Goal: Task Accomplishment & Management: Manage account settings

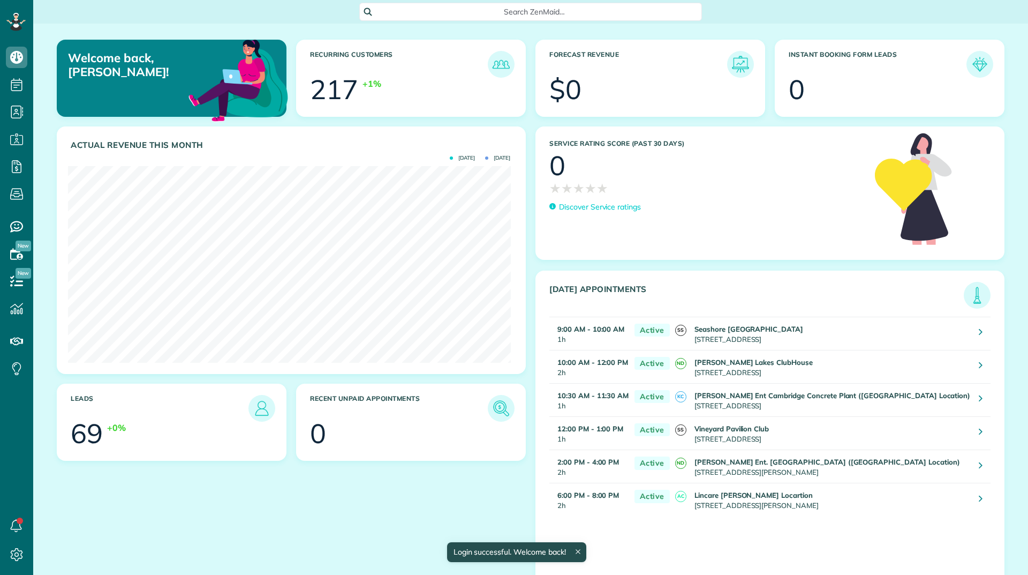
scroll to position [197, 442]
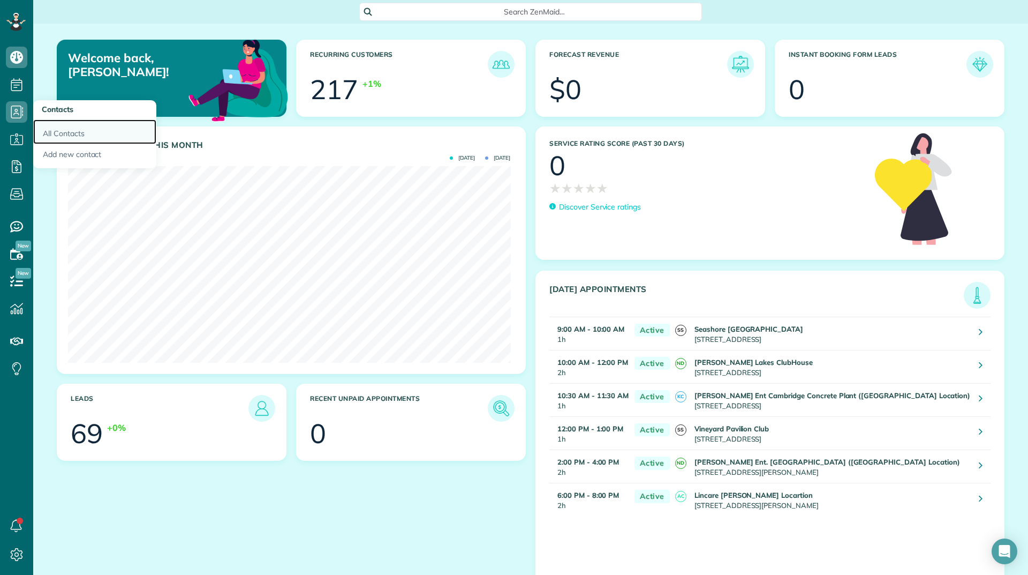
click at [52, 129] on link "All Contacts" at bounding box center [94, 131] width 123 height 25
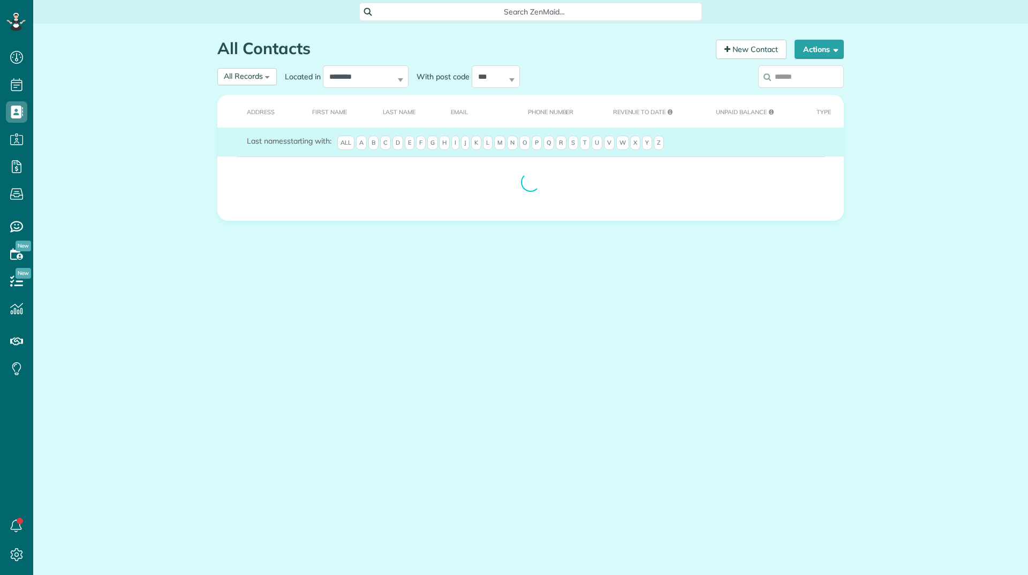
scroll to position [5, 5]
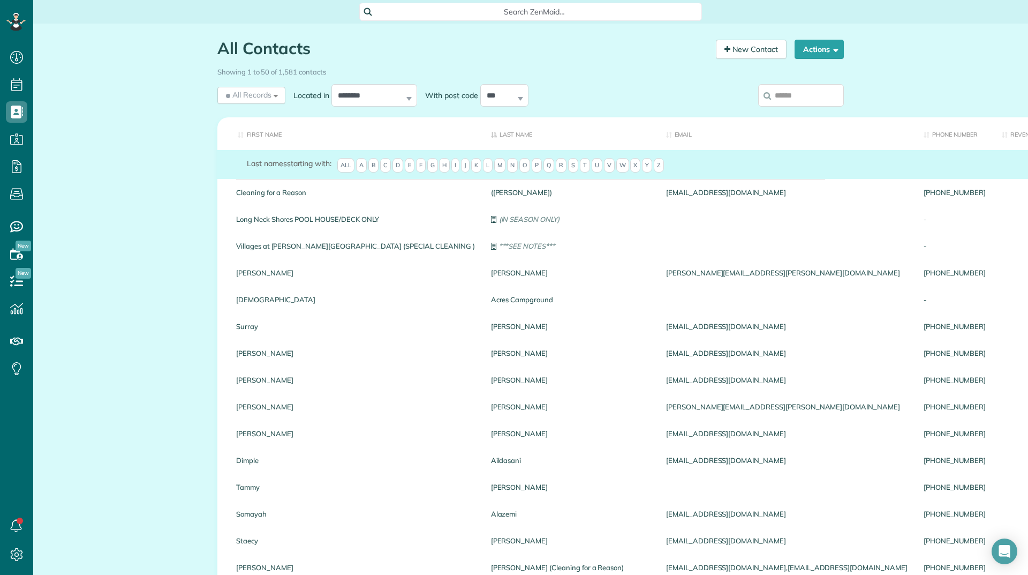
click at [778, 100] on input "search" at bounding box center [801, 95] width 86 height 22
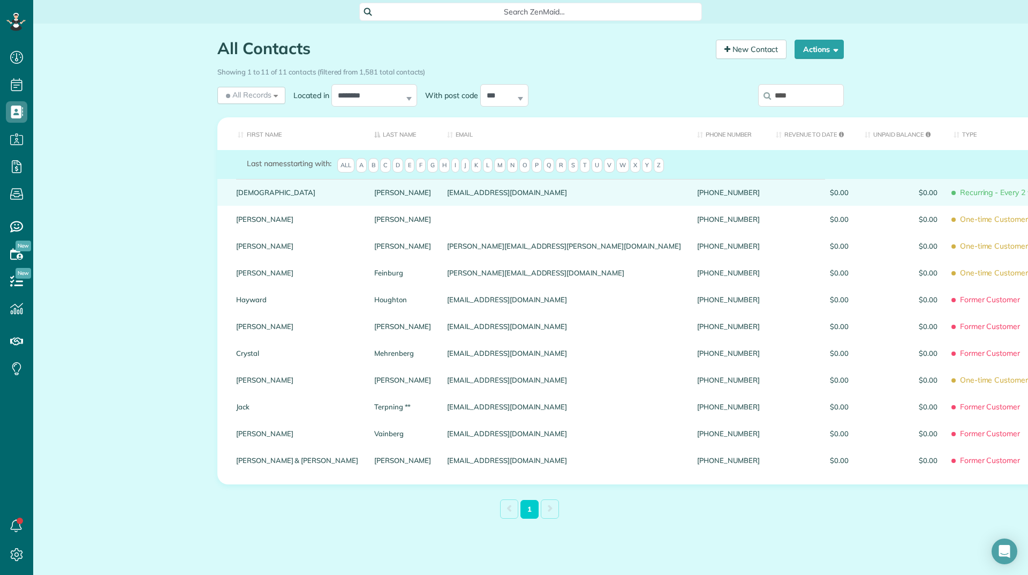
type input "****"
click at [243, 195] on link "Christian" at bounding box center [297, 192] width 122 height 7
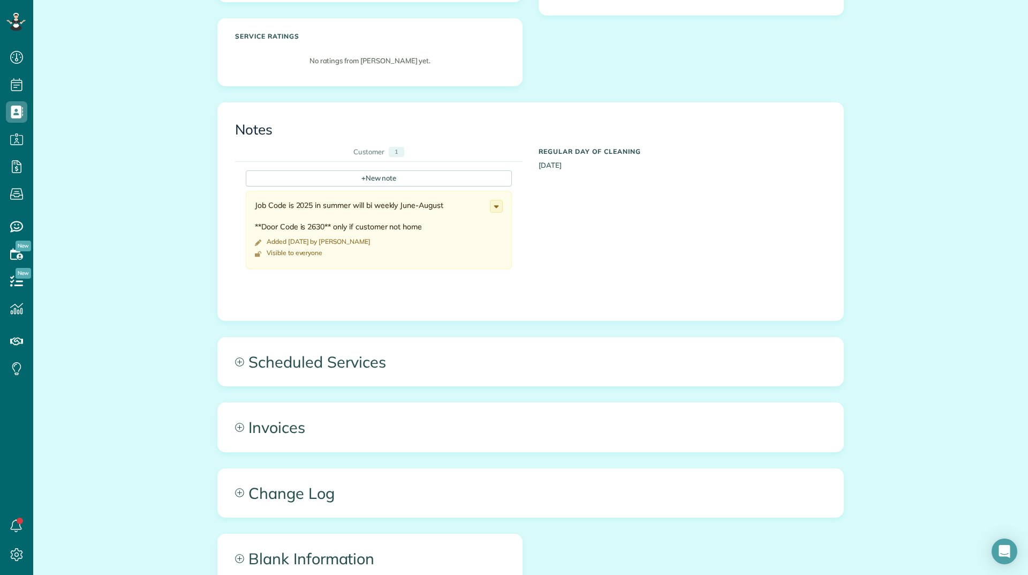
scroll to position [321, 0]
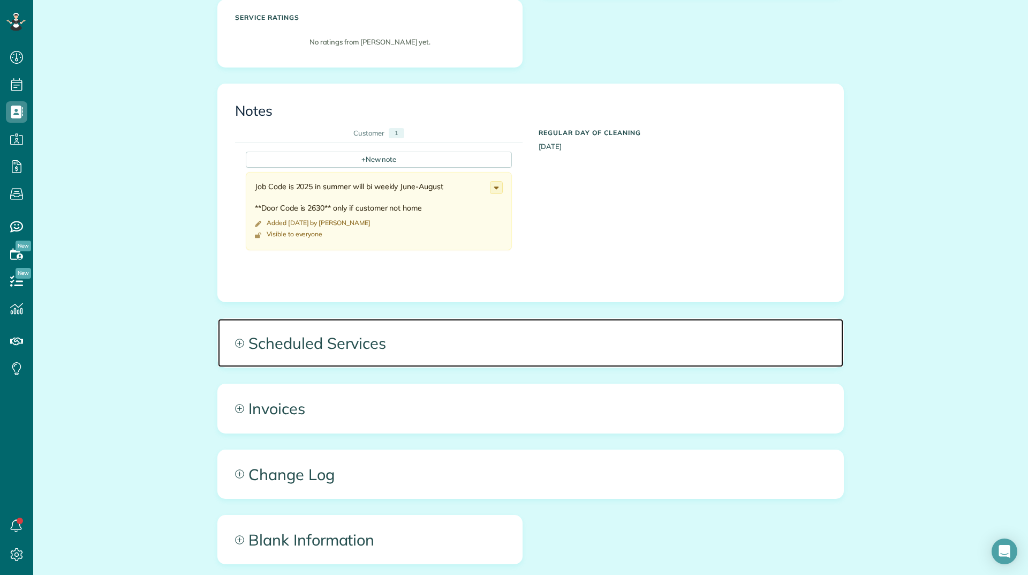
click at [336, 329] on span "Scheduled Services" at bounding box center [531, 343] width 626 height 48
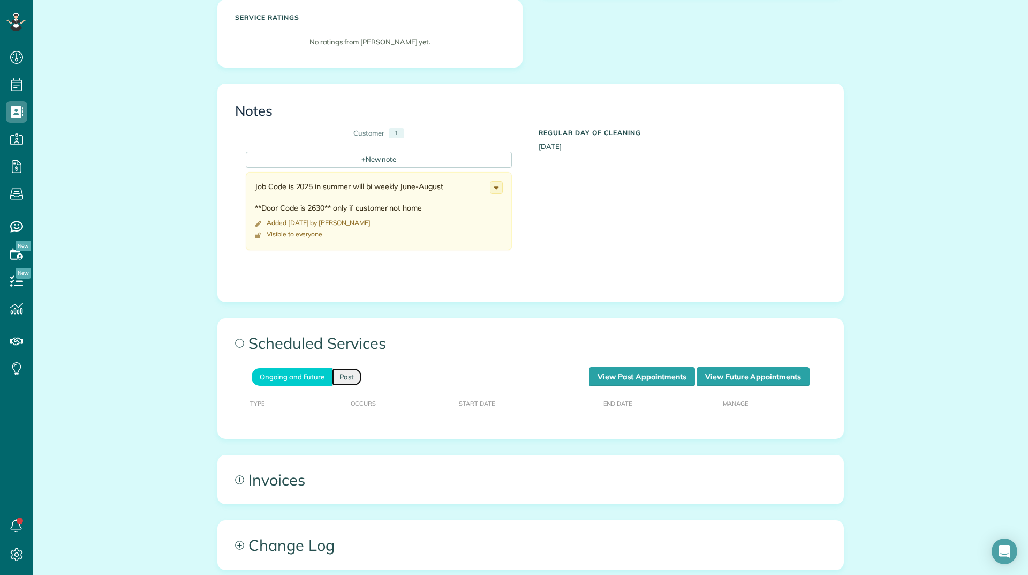
click at [352, 368] on link "Past" at bounding box center [347, 377] width 30 height 18
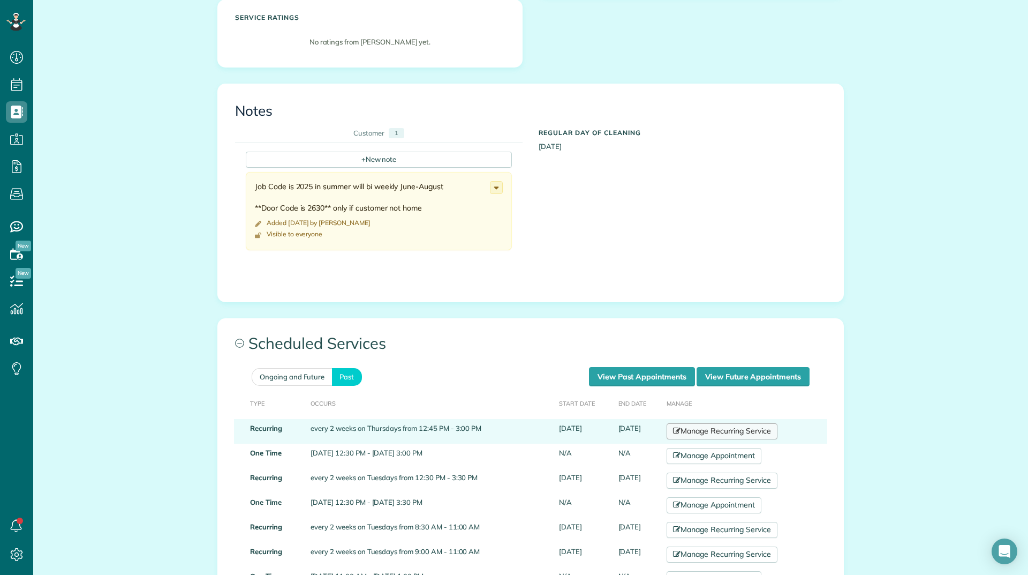
click at [735, 423] on link "Manage Recurring Service" at bounding box center [722, 431] width 110 height 16
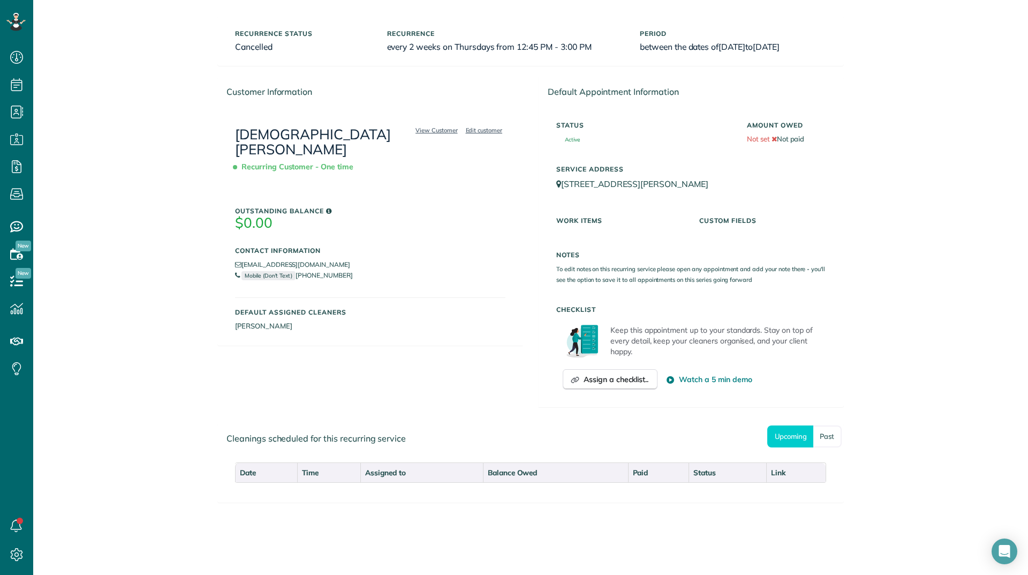
scroll to position [66, 0]
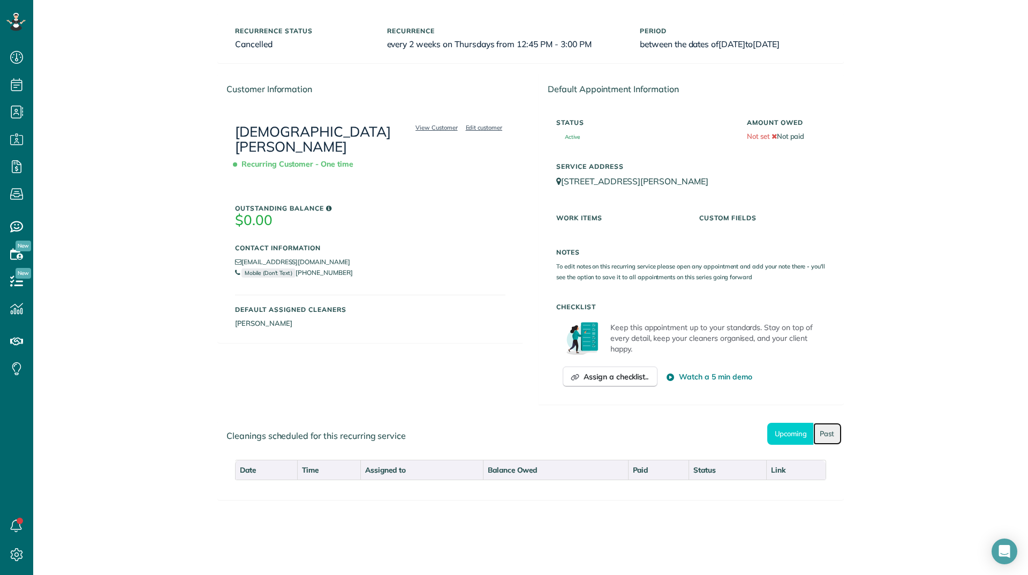
click at [827, 442] on link "Past" at bounding box center [828, 434] width 28 height 22
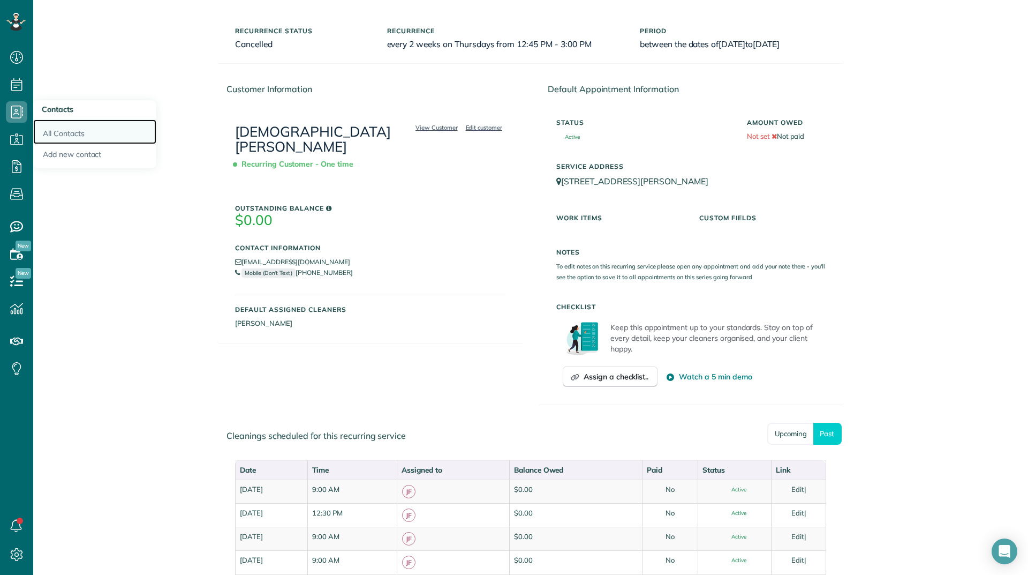
click at [51, 138] on link "All Contacts" at bounding box center [94, 131] width 123 height 25
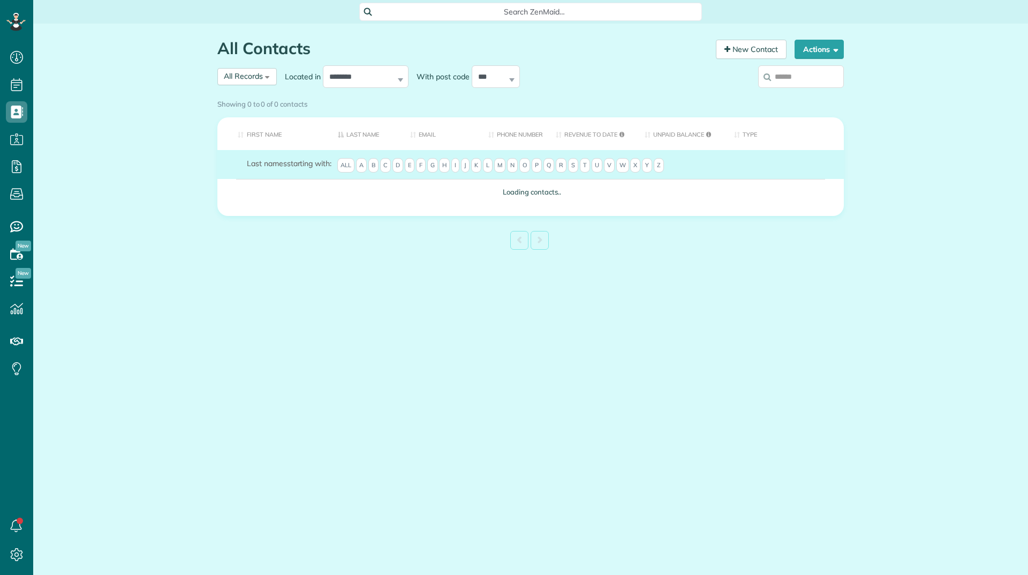
scroll to position [5, 5]
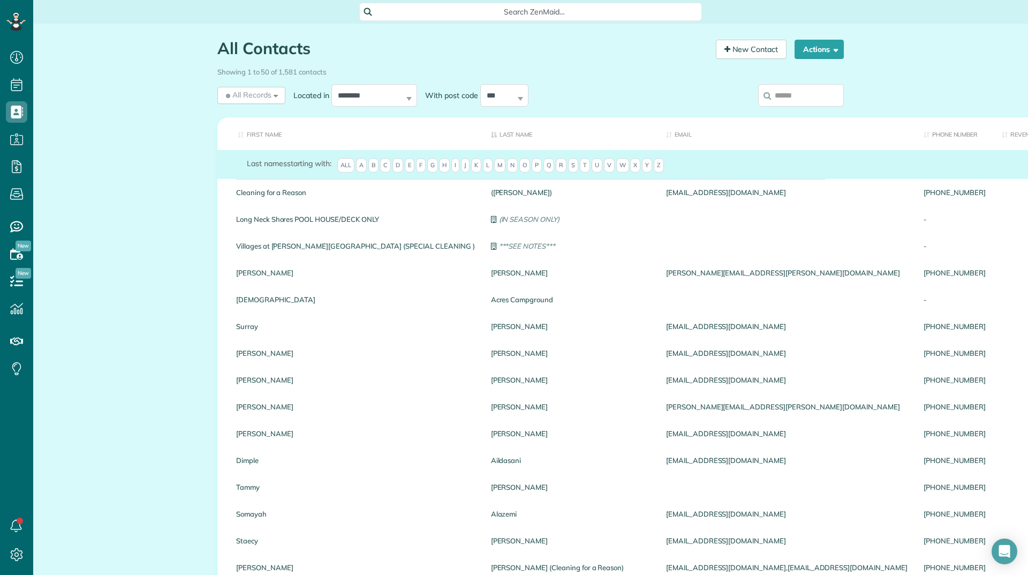
click at [794, 96] on input "search" at bounding box center [801, 95] width 86 height 22
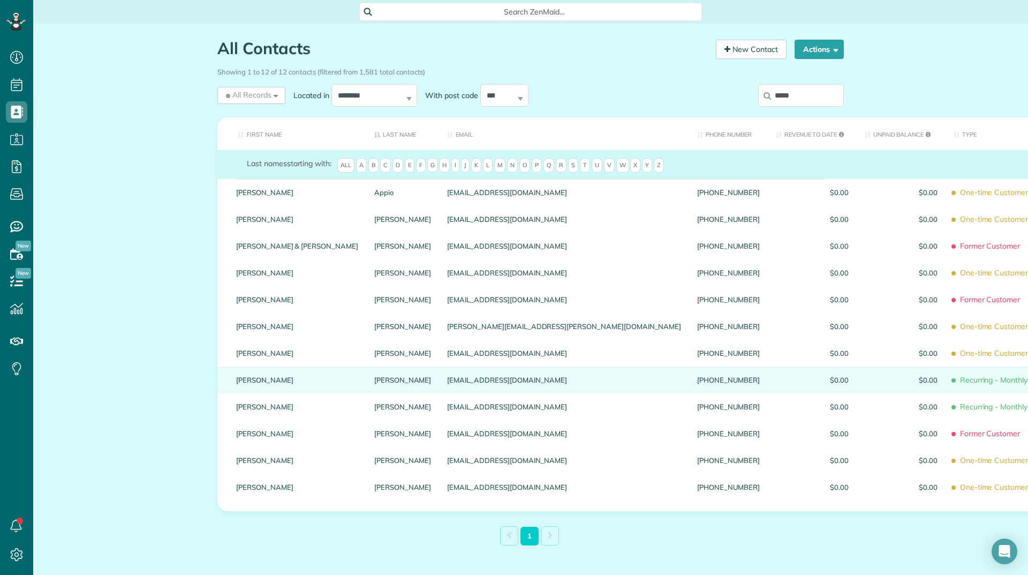
type input "*****"
click at [249, 384] on link "Christopher" at bounding box center [297, 379] width 122 height 7
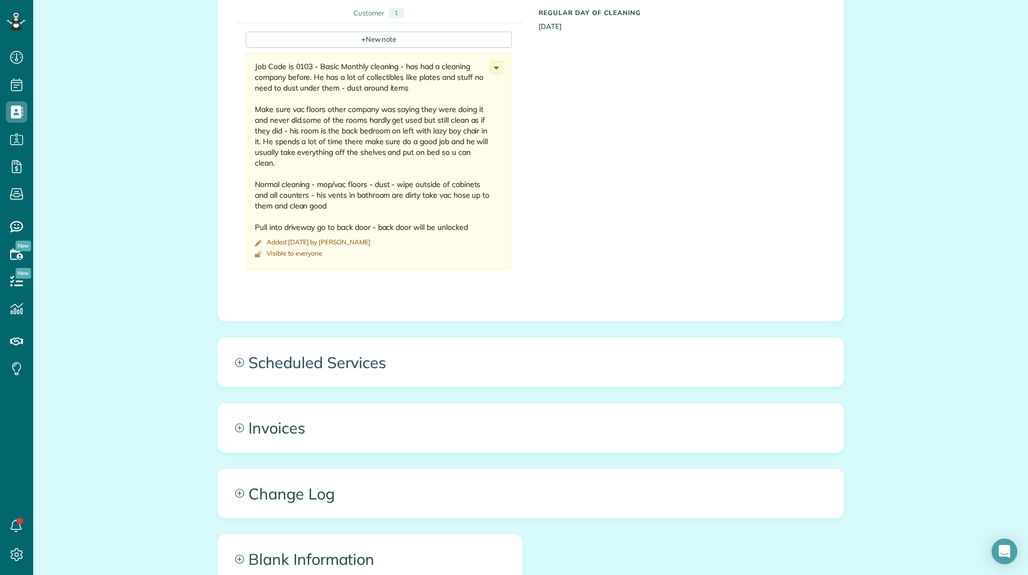
scroll to position [429, 0]
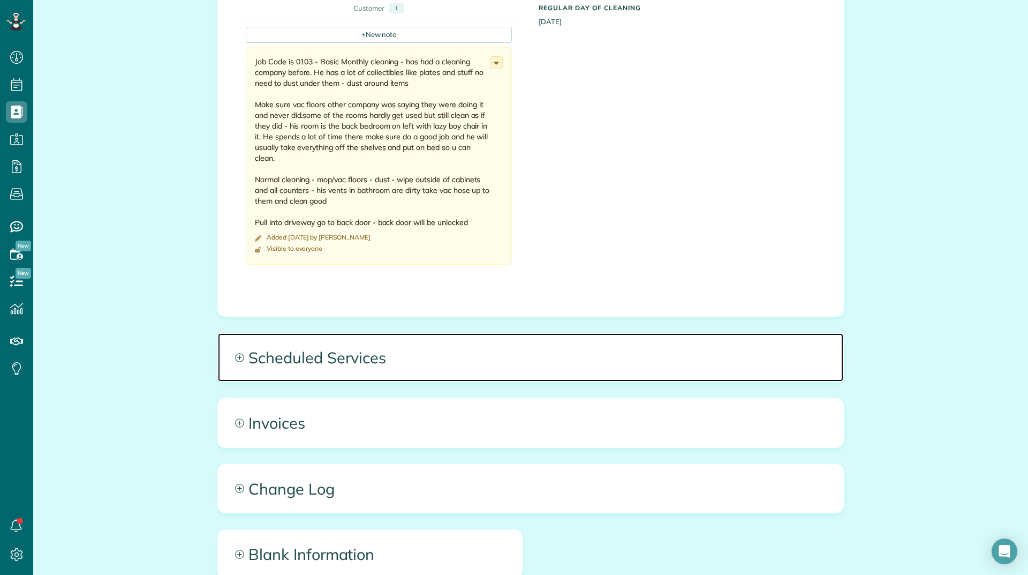
click at [327, 365] on span "Scheduled Services" at bounding box center [531, 357] width 626 height 48
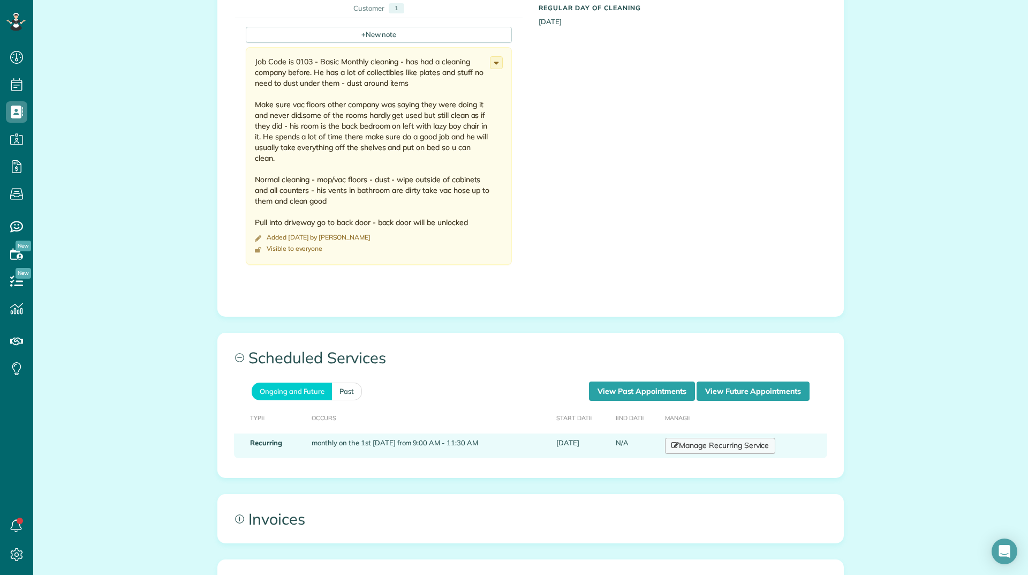
click at [739, 451] on link "Manage Recurring Service" at bounding box center [720, 446] width 110 height 16
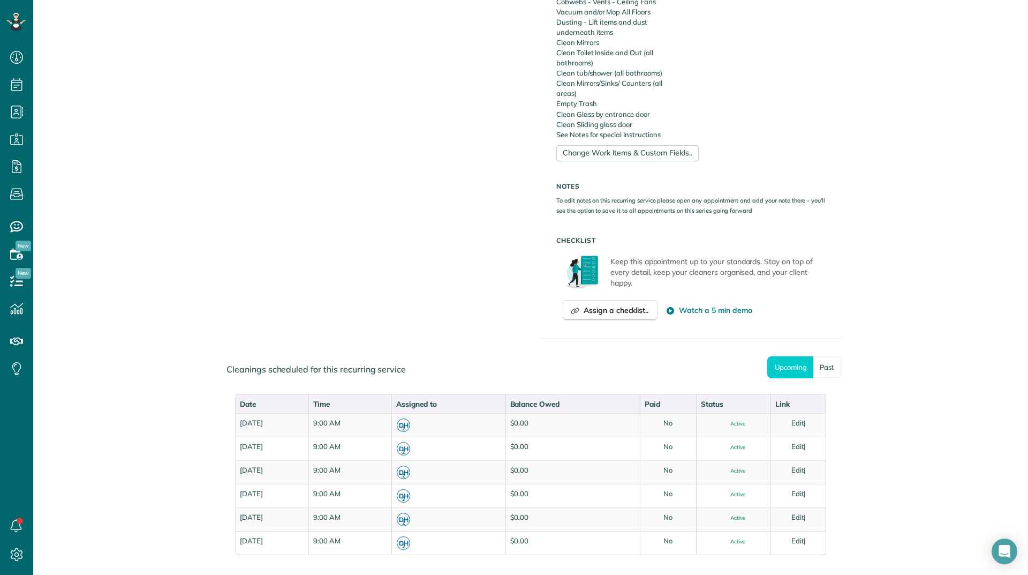
scroll to position [516, 0]
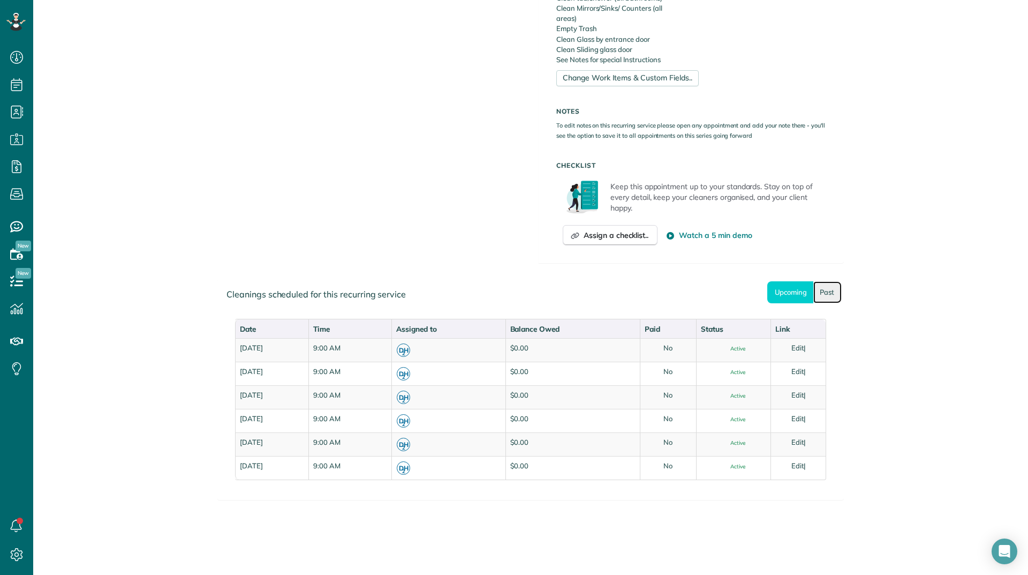
click at [814, 294] on link "Past" at bounding box center [828, 292] width 28 height 22
